Goal: Transaction & Acquisition: Purchase product/service

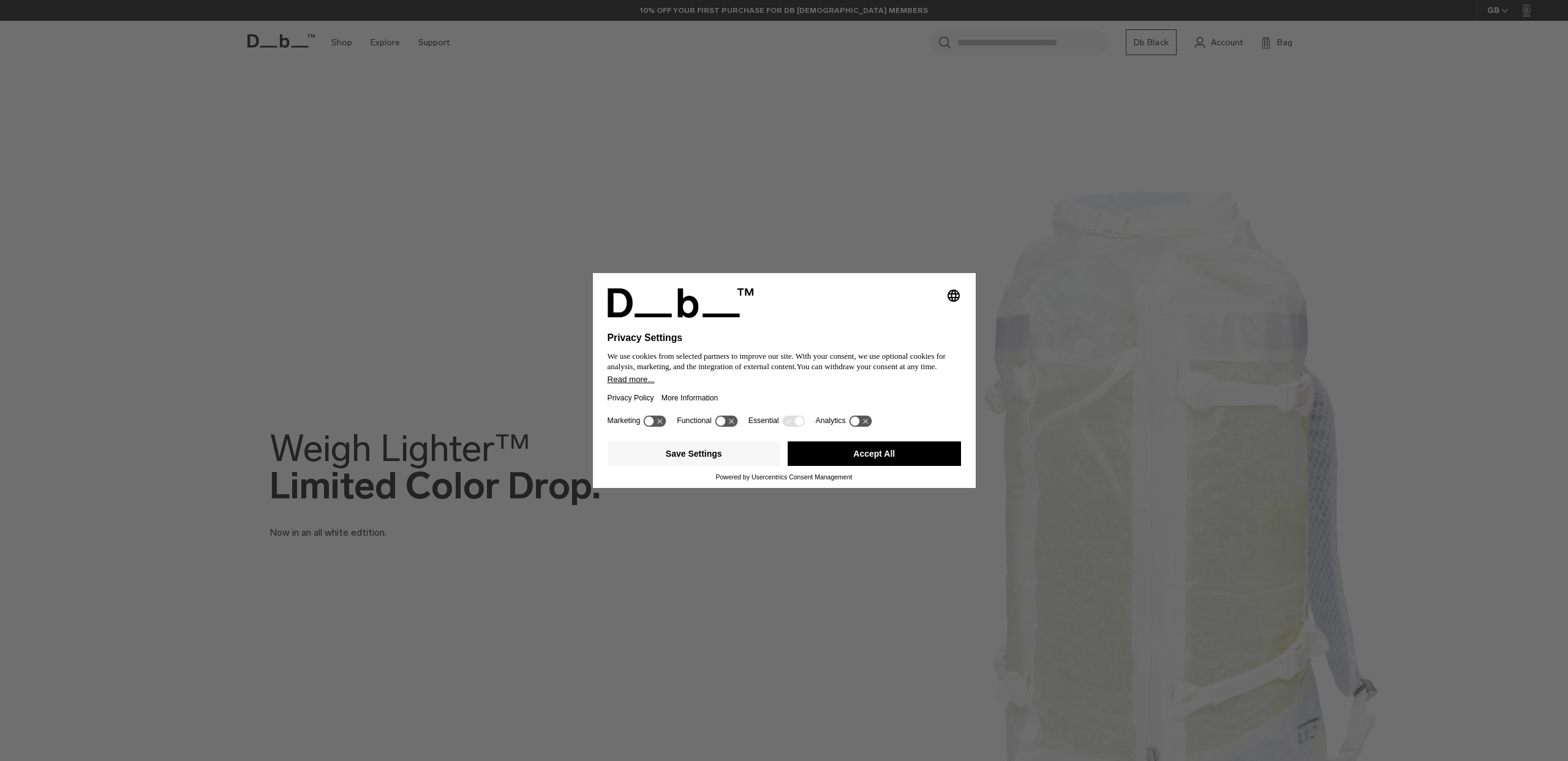
click at [929, 457] on button "Accept All" at bounding box center [874, 454] width 173 height 25
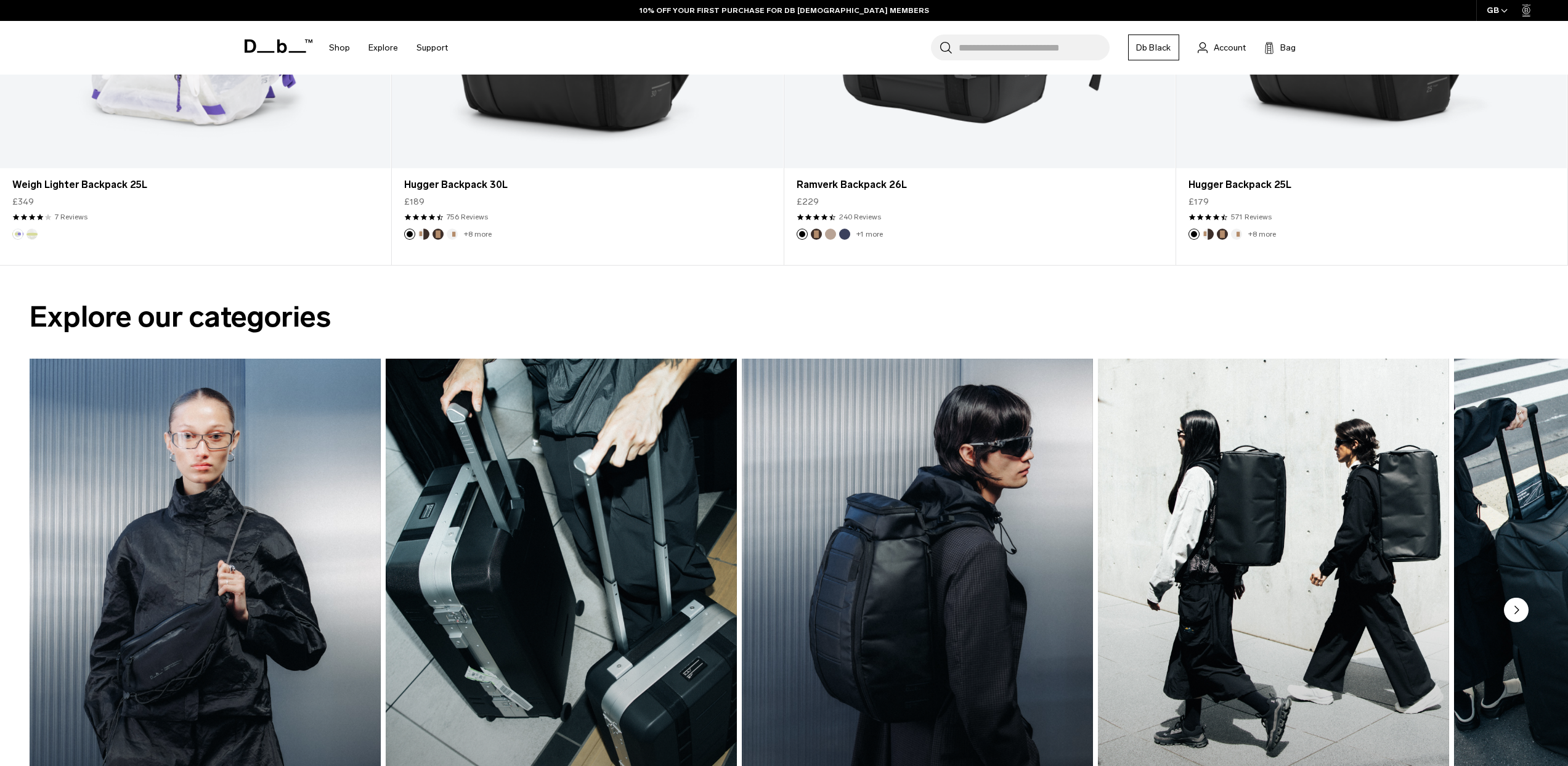
scroll to position [1465, 0]
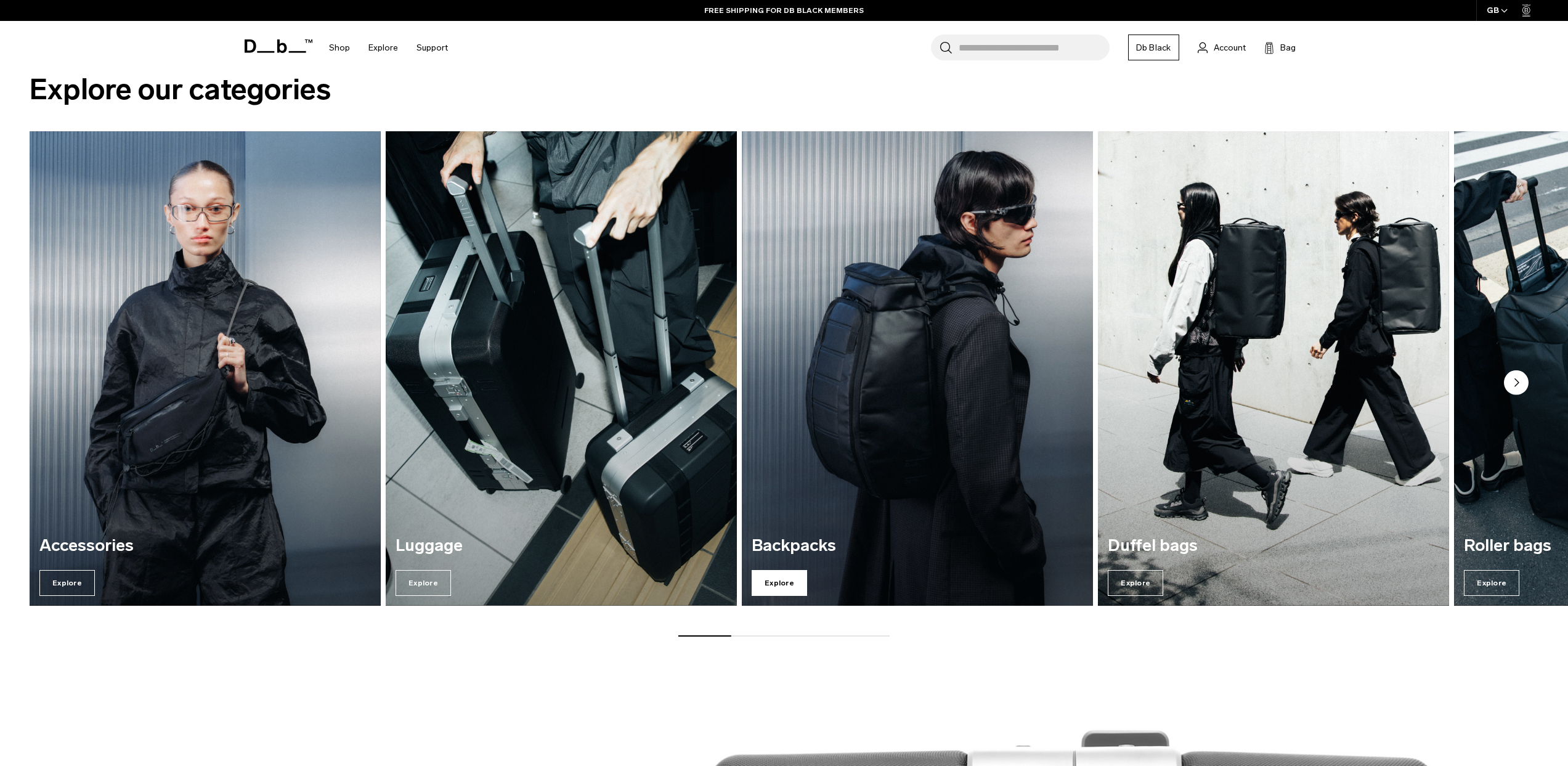
click at [781, 578] on span "Explore" at bounding box center [779, 583] width 56 height 26
